Goal: Task Accomplishment & Management: Manage account settings

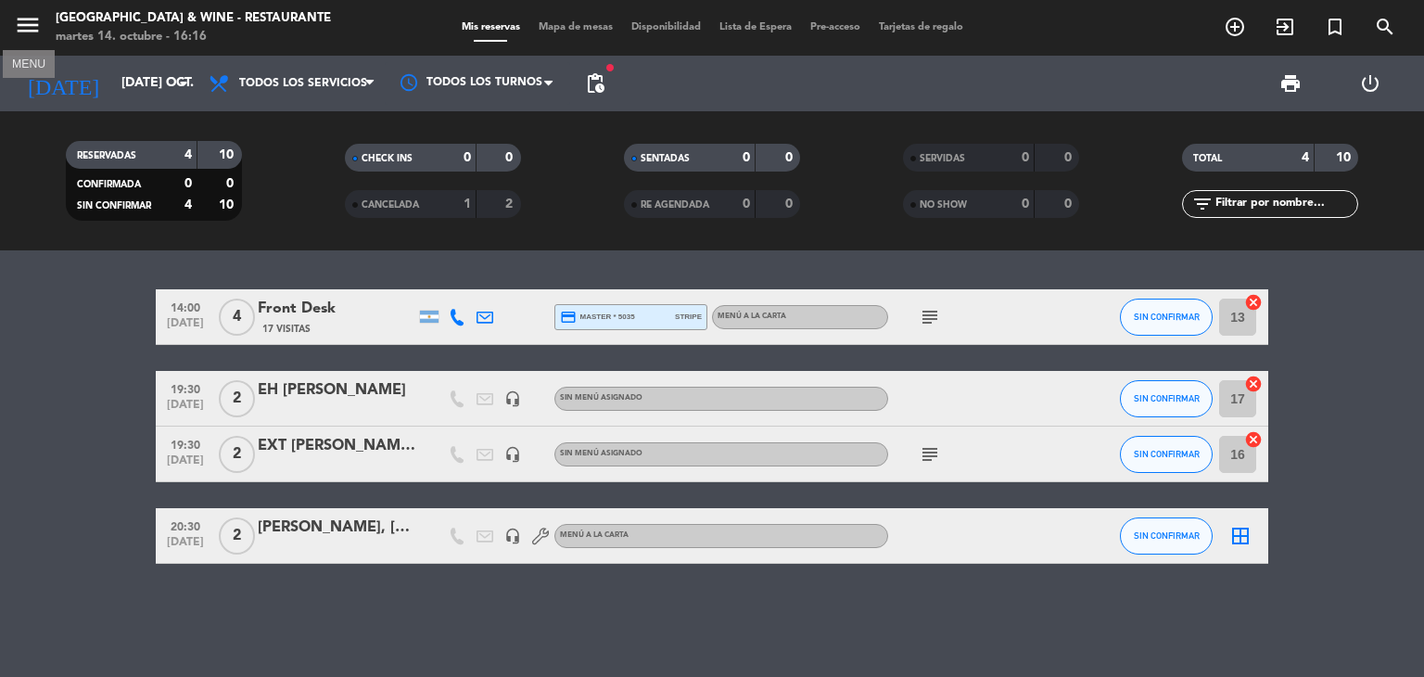
click at [39, 18] on icon "menu" at bounding box center [28, 25] width 28 height 28
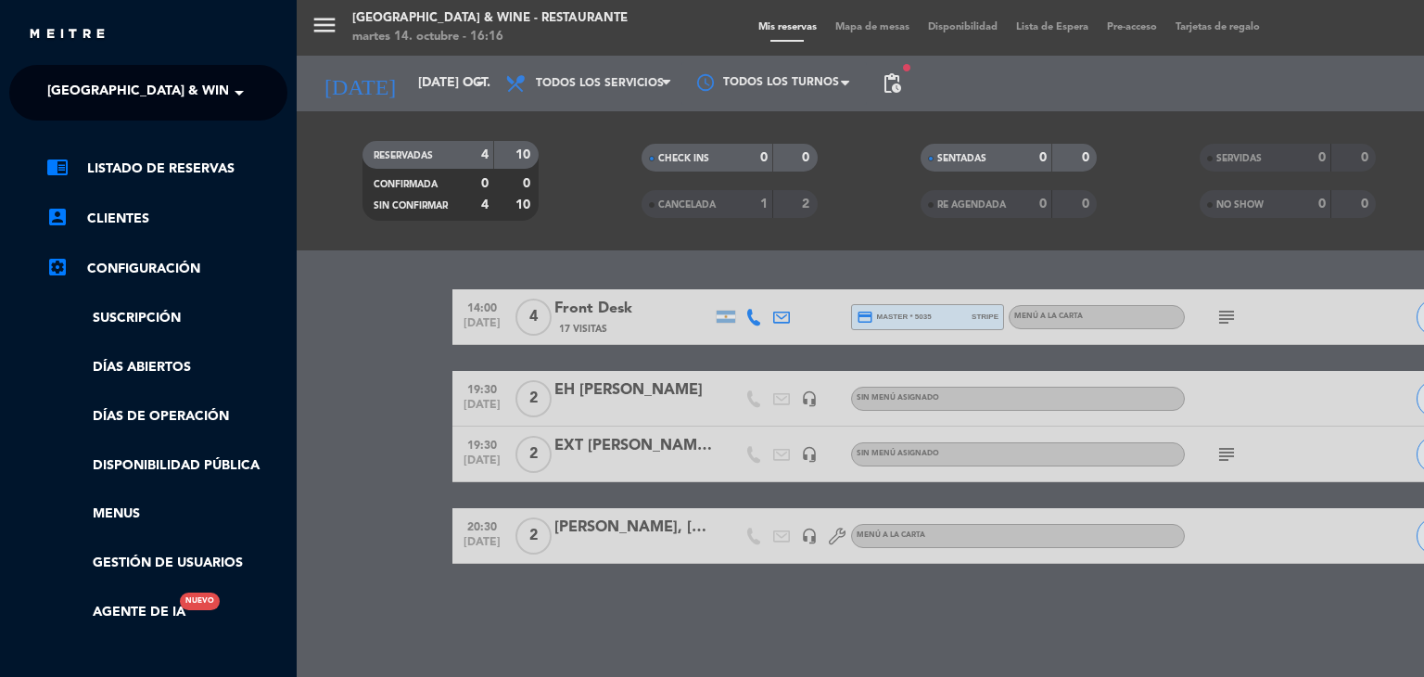
click at [156, 98] on span "[GEOGRAPHIC_DATA] & Wine - Restaurante" at bounding box center [194, 92] width 294 height 39
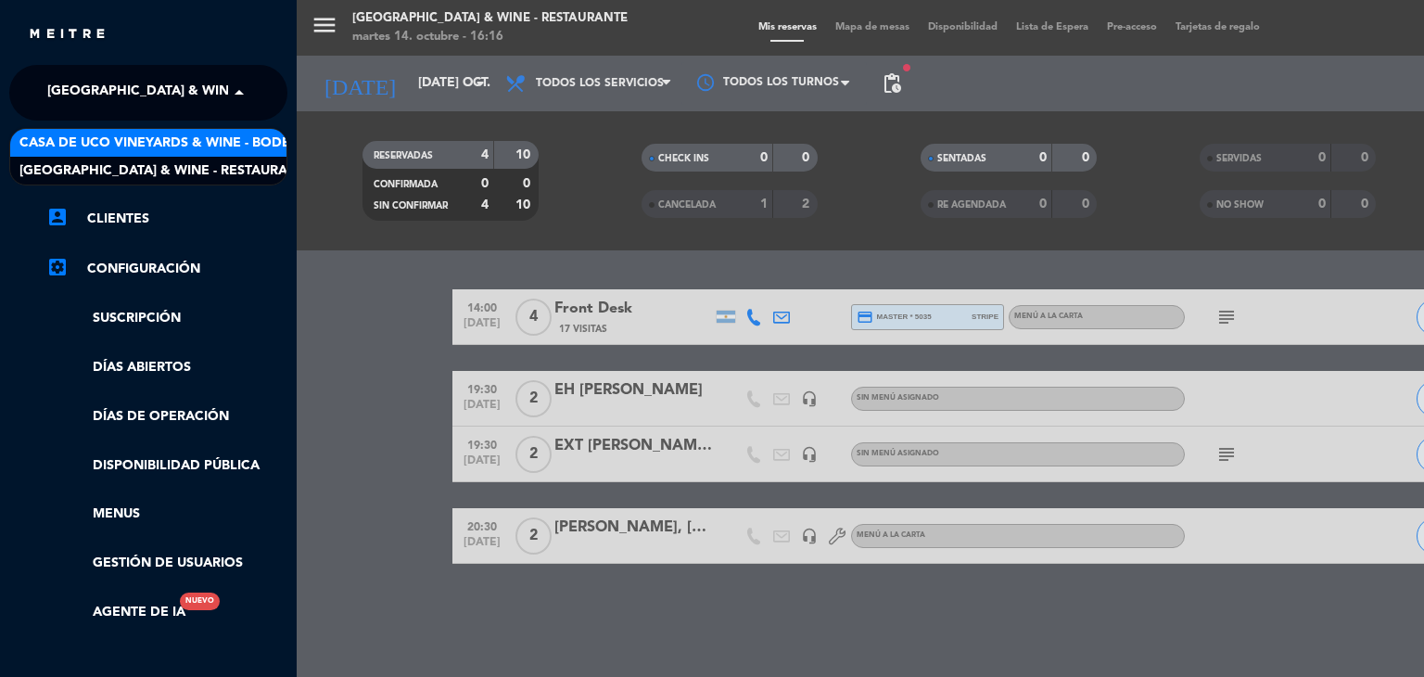
click at [172, 138] on span "Casa de Uco Vineyards & Wine - Bodega" at bounding box center [164, 143] width 290 height 21
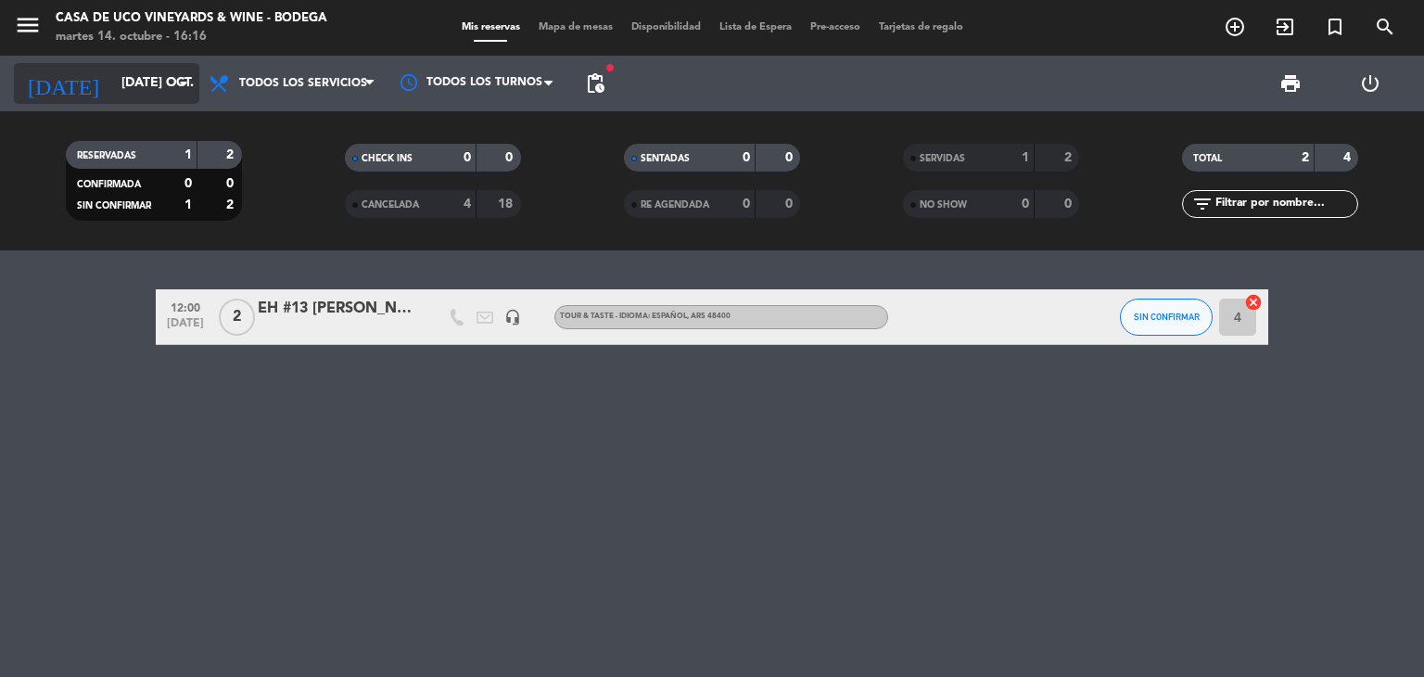
click at [148, 94] on input "[DATE] oct." at bounding box center [200, 83] width 176 height 33
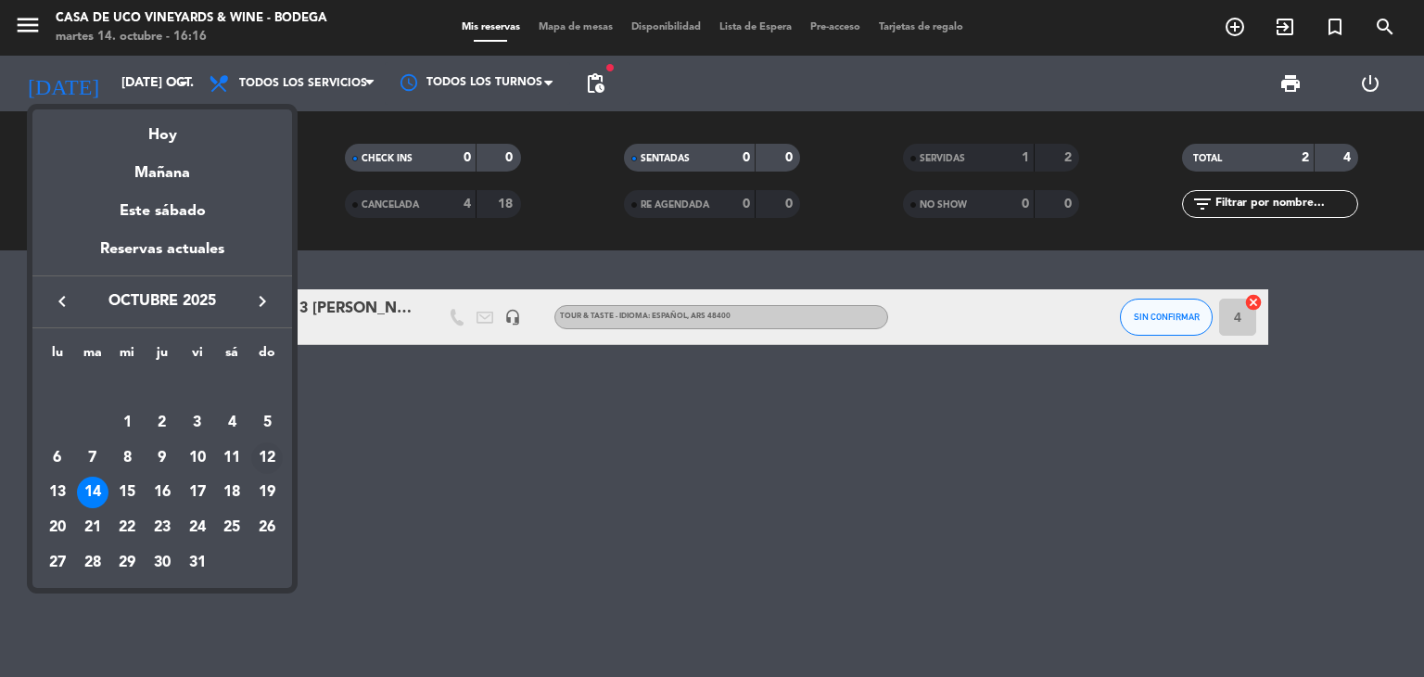
click at [261, 456] on div "12" at bounding box center [267, 458] width 32 height 32
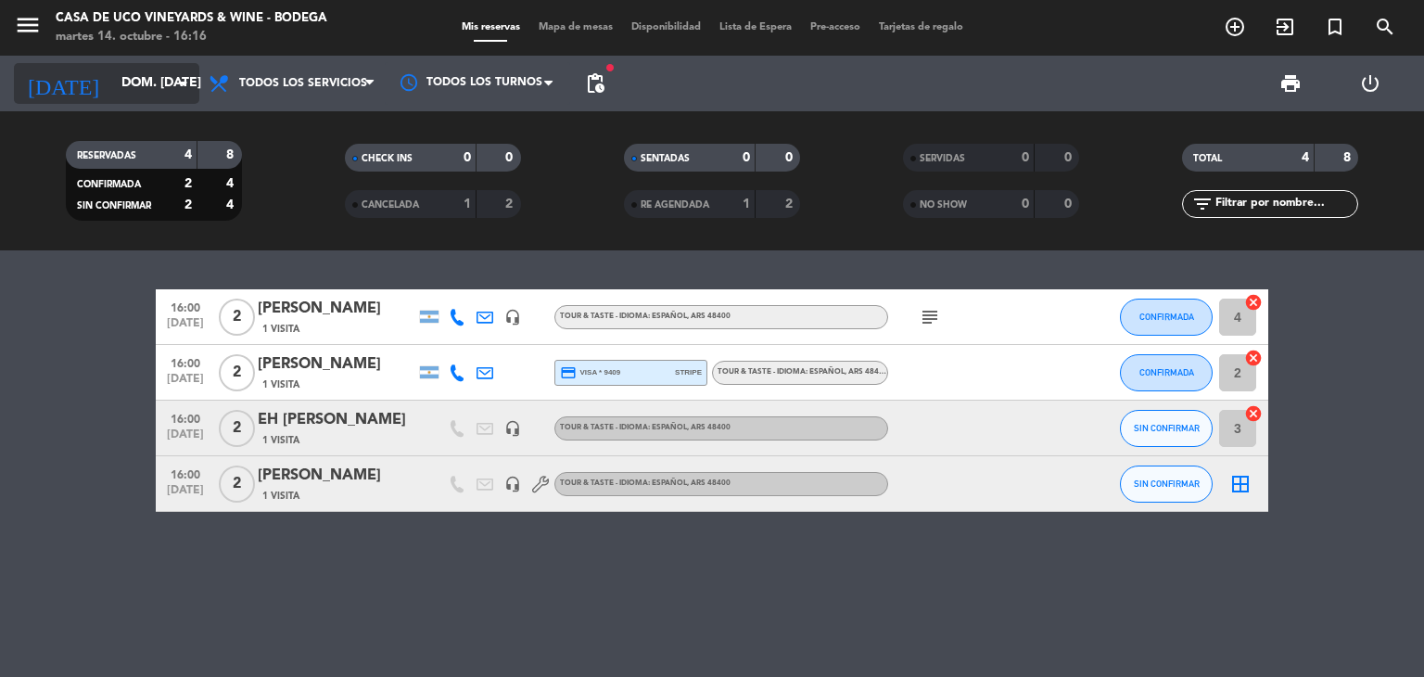
click at [134, 78] on input "dom. [DATE]" at bounding box center [200, 83] width 176 height 33
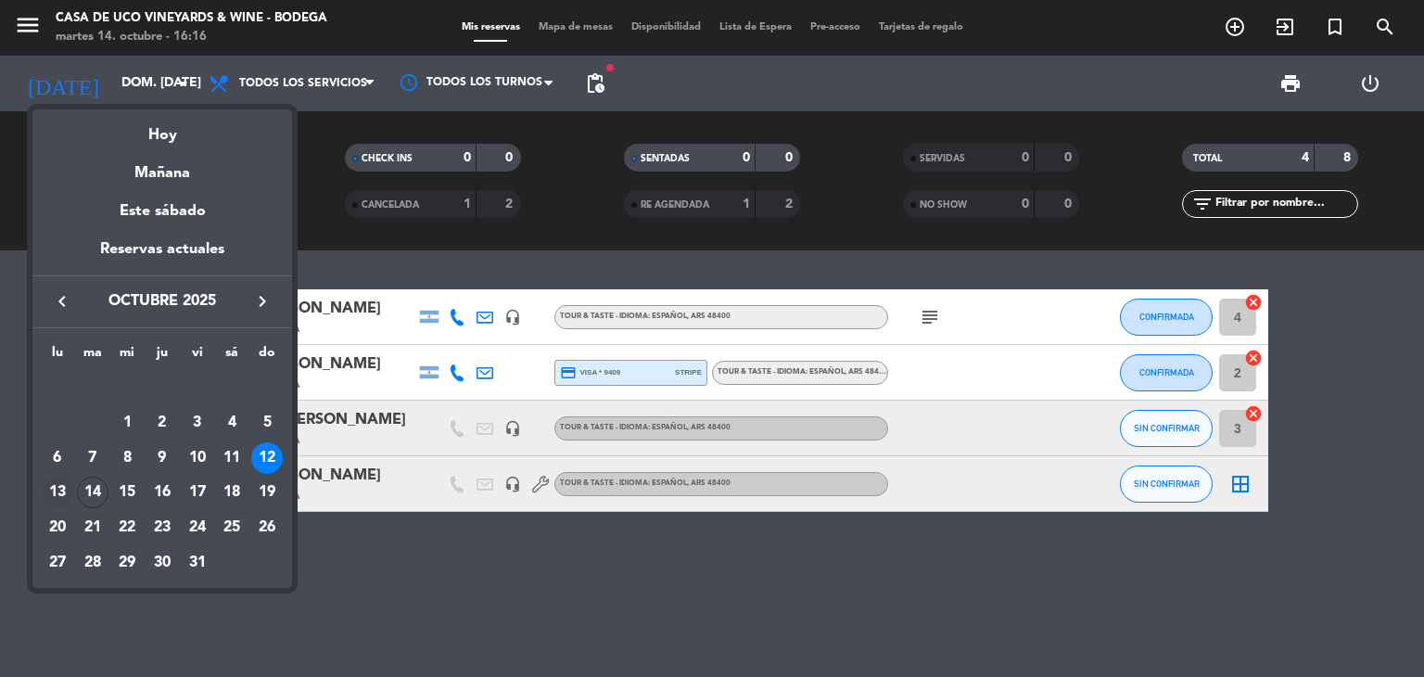
click at [56, 494] on div "13" at bounding box center [58, 493] width 32 height 32
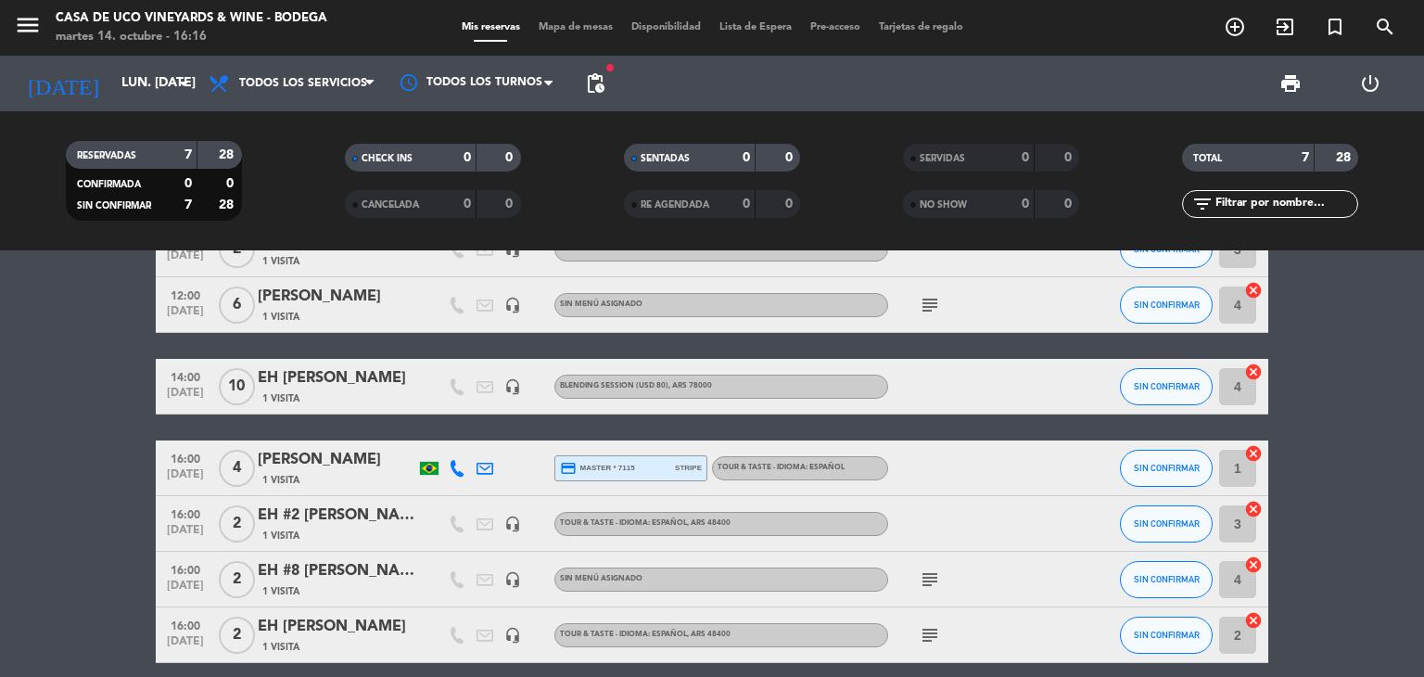
scroll to position [147, 0]
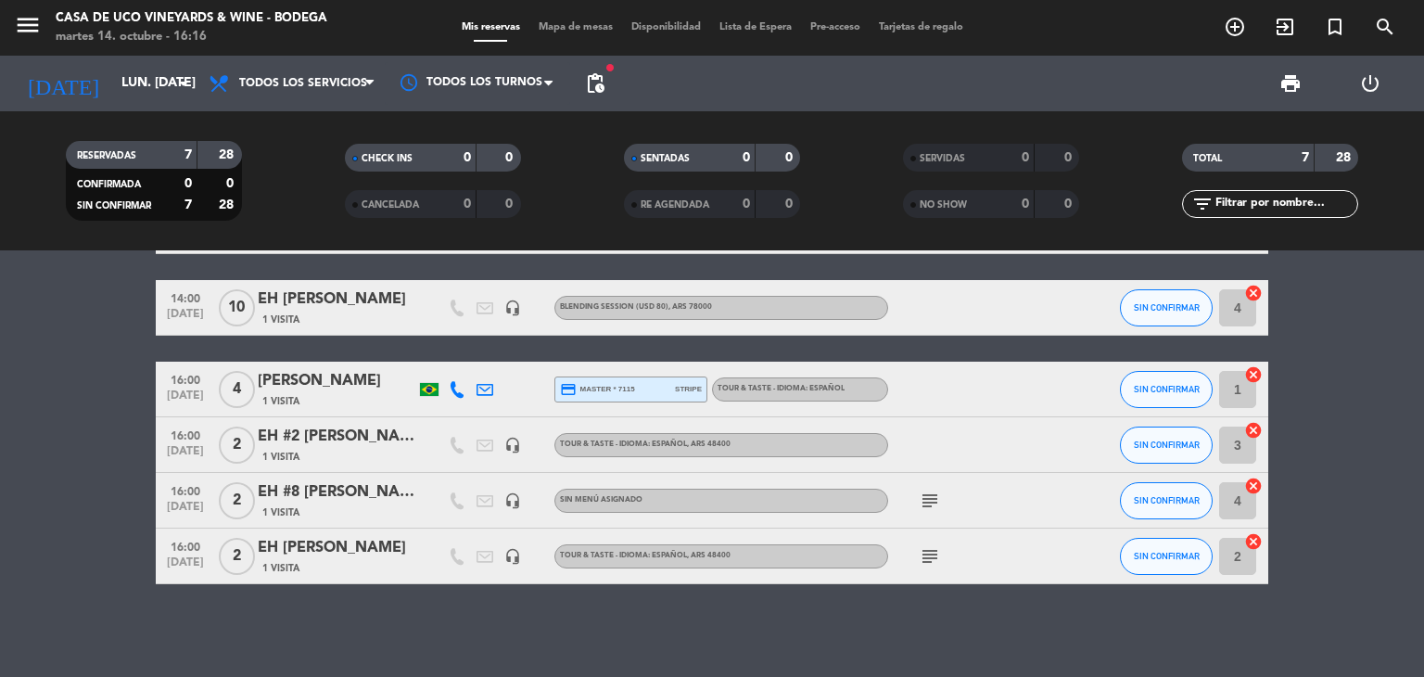
click at [931, 548] on icon "subject" at bounding box center [930, 556] width 22 height 22
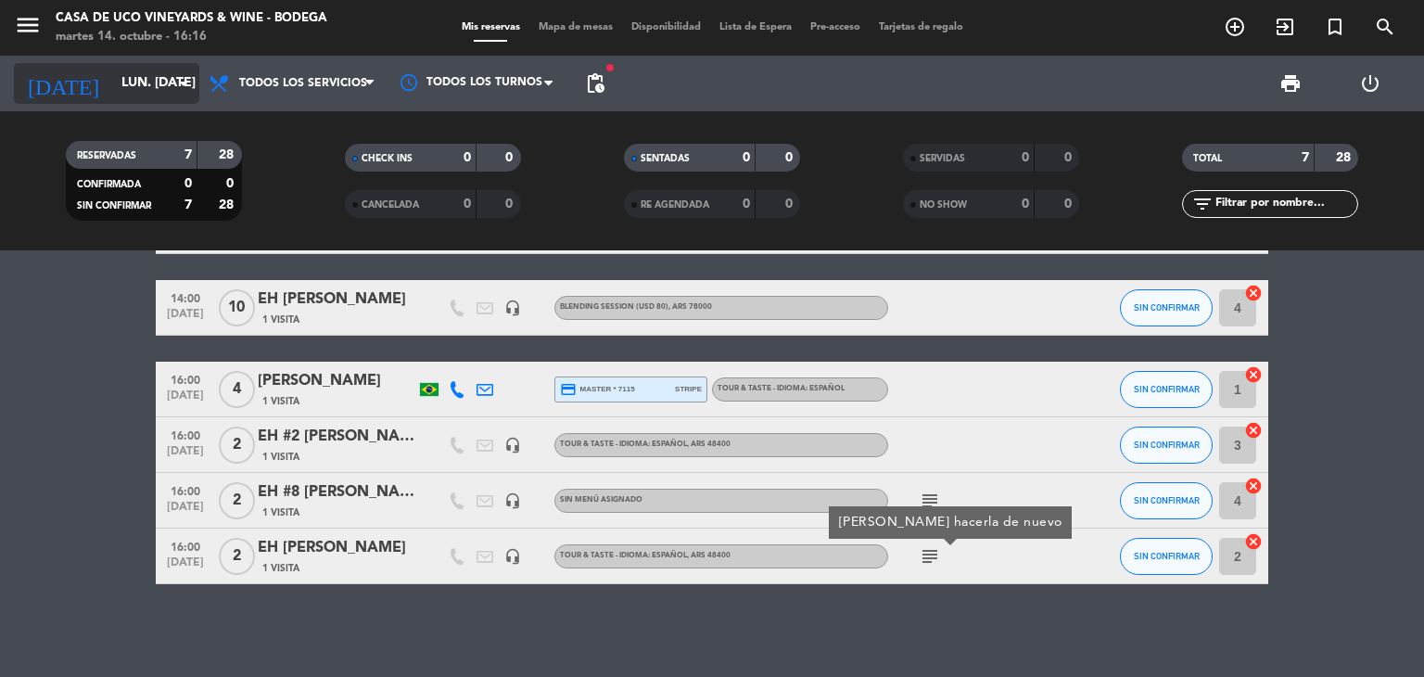
click at [156, 79] on input "lun. [DATE]" at bounding box center [200, 83] width 176 height 33
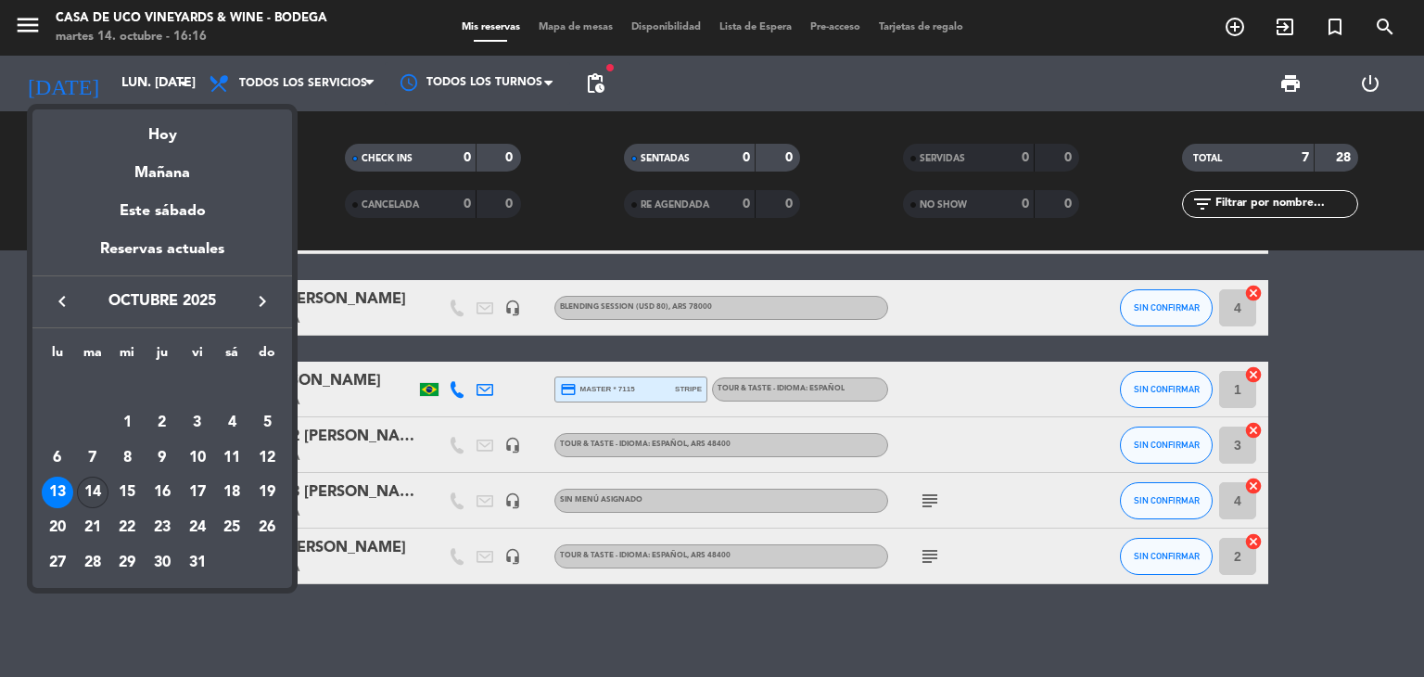
click at [83, 487] on div "14" at bounding box center [93, 493] width 32 height 32
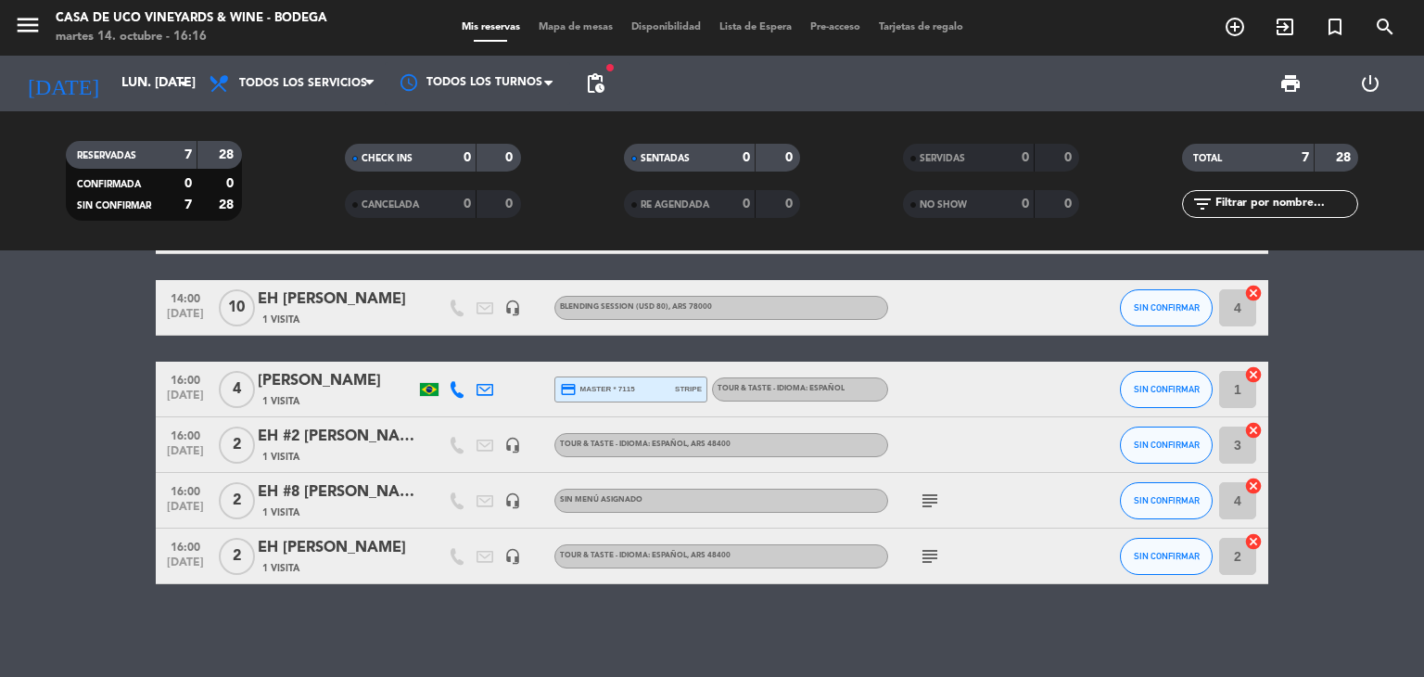
type input "[DATE] oct."
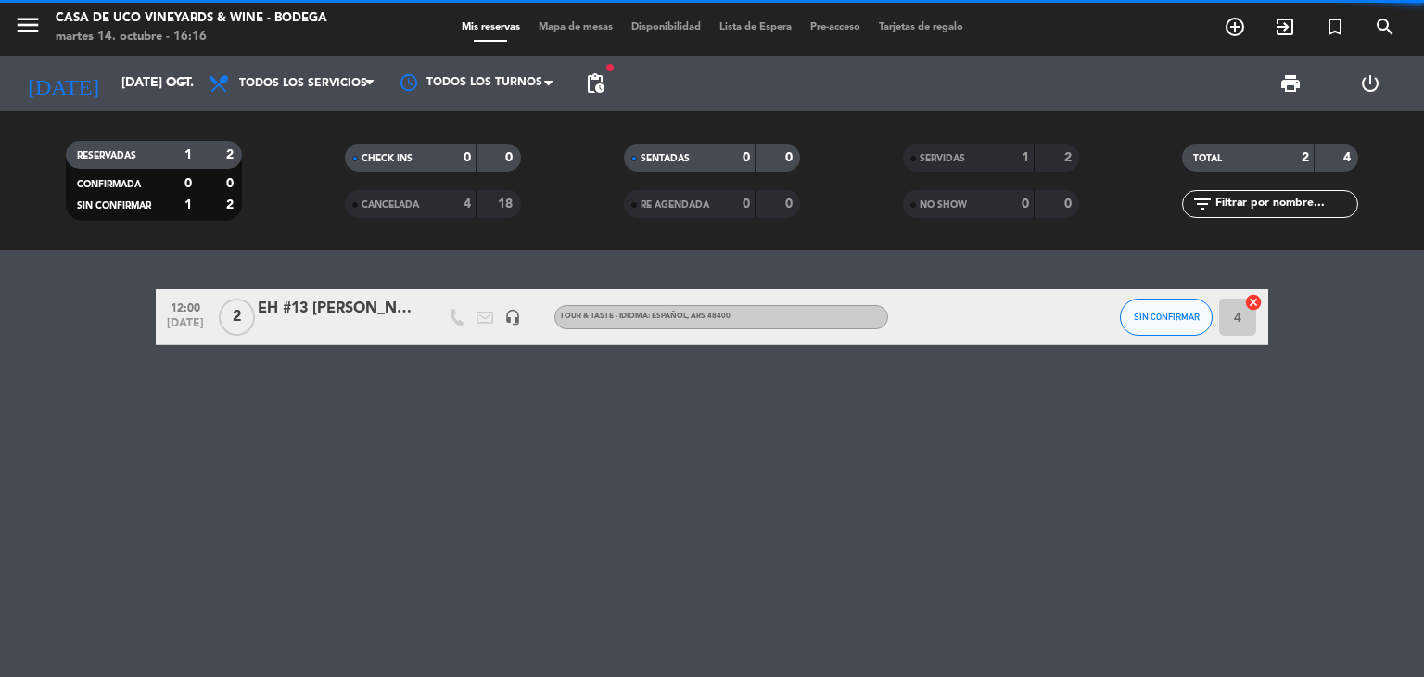
scroll to position [0, 0]
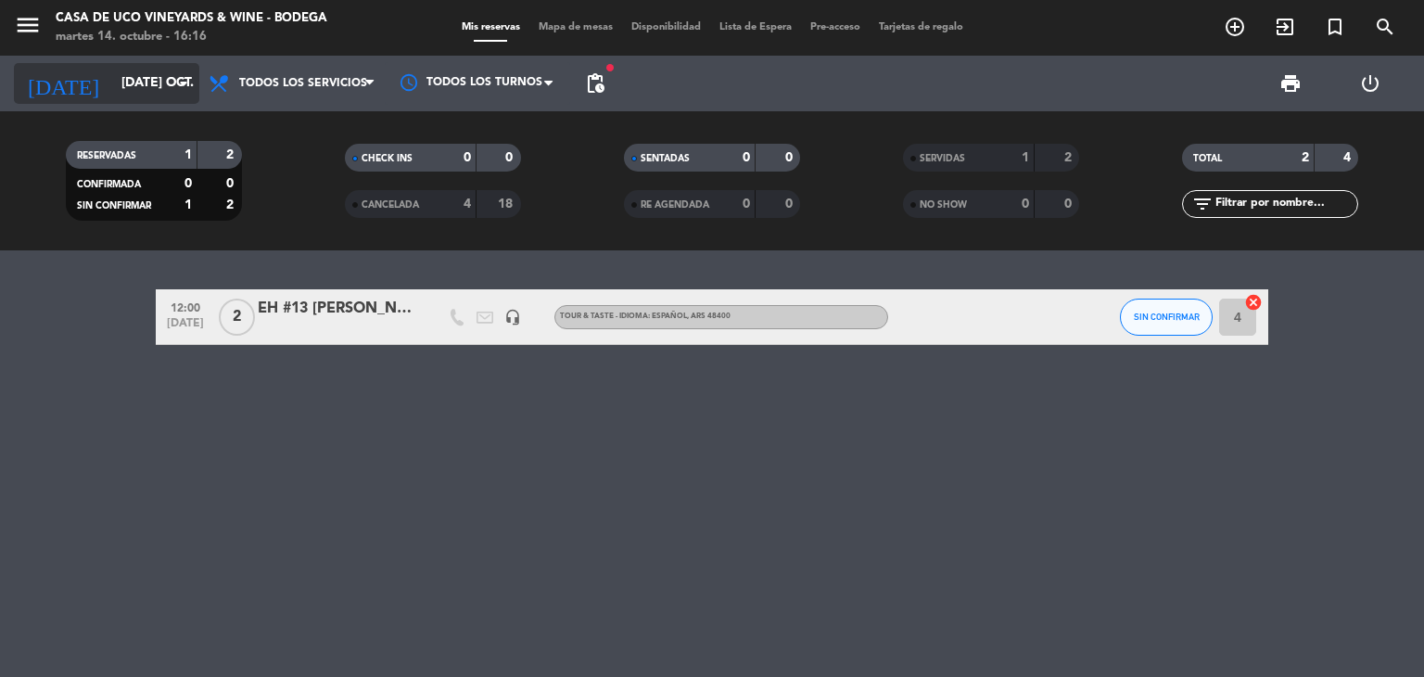
click at [135, 86] on input "[DATE] oct." at bounding box center [200, 83] width 176 height 33
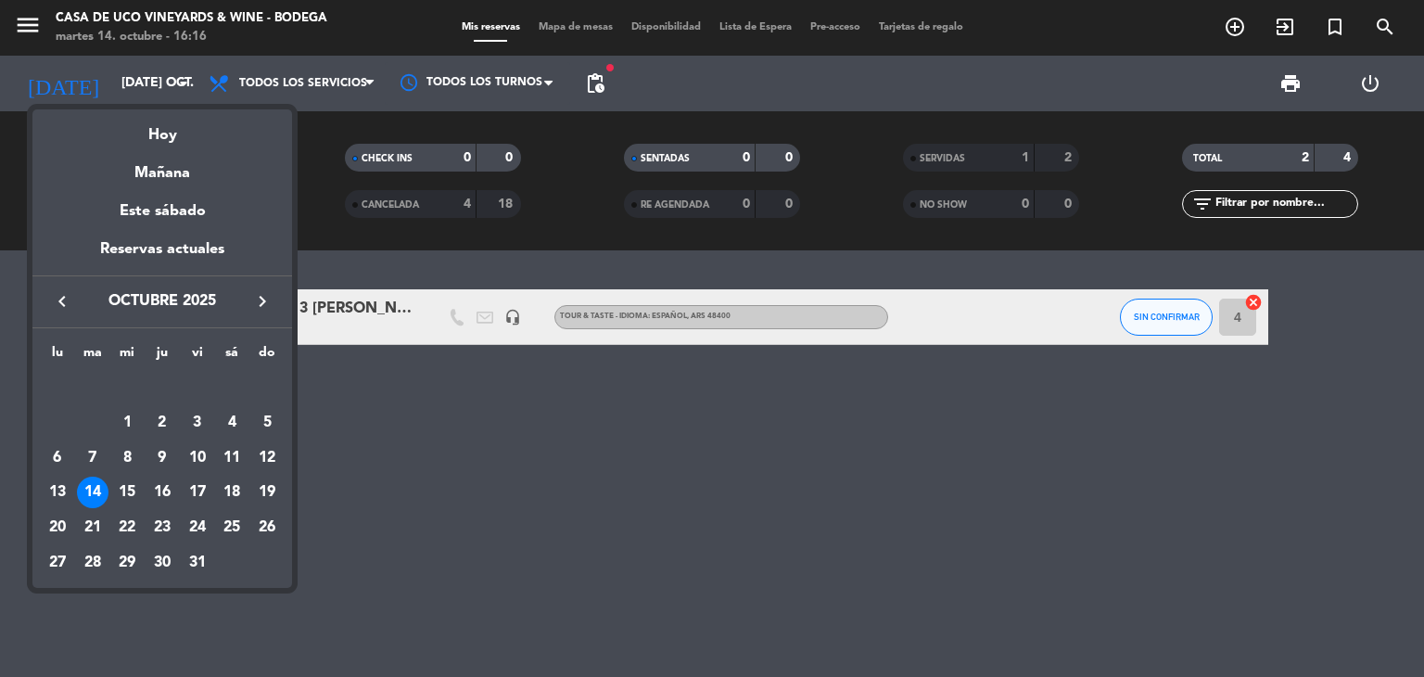
click at [93, 482] on div "14" at bounding box center [93, 493] width 32 height 32
